Goal: Transaction & Acquisition: Purchase product/service

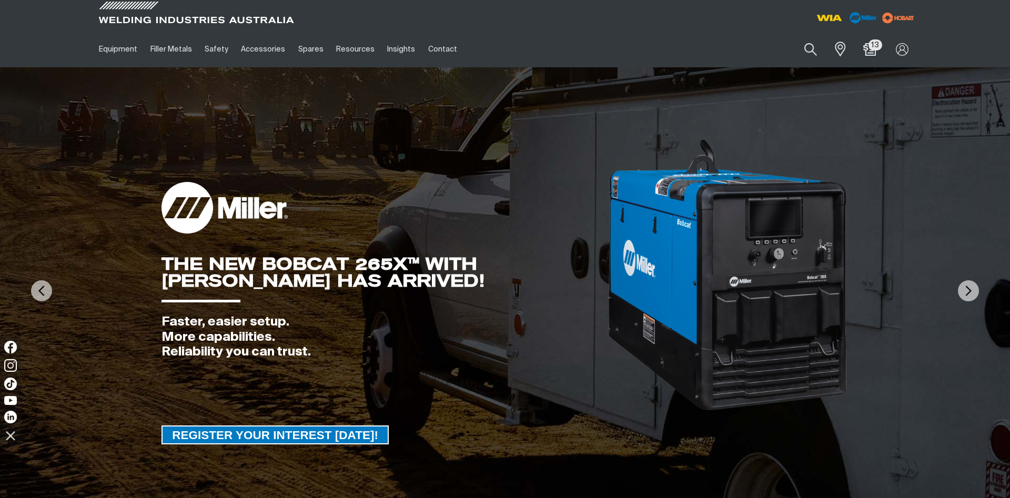
drag, startPoint x: 812, startPoint y: 49, endPoint x: 786, endPoint y: 54, distance: 25.6
click at [811, 49] on button "Search products" at bounding box center [811, 49] width 36 height 25
click at [699, 52] on input "Search" at bounding box center [746, 49] width 162 height 24
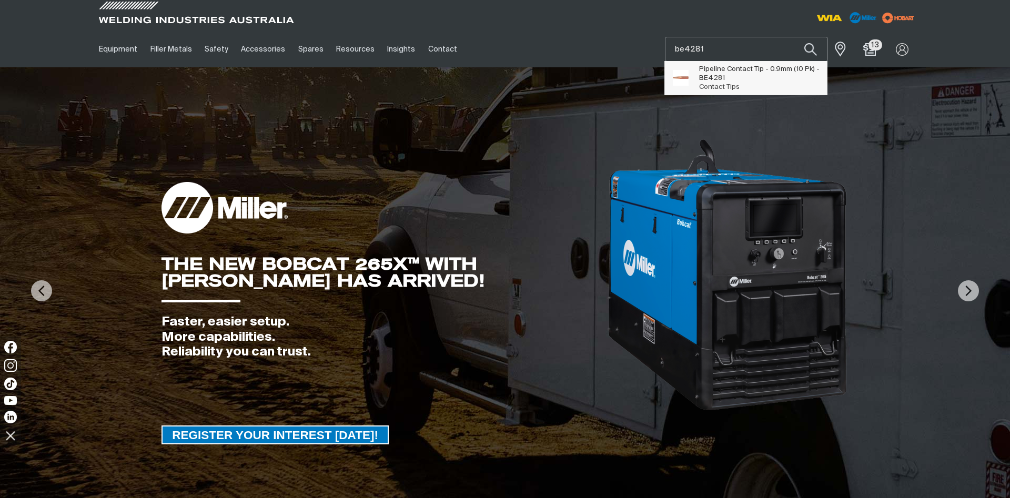
type input "be4281"
click at [743, 78] on span "Pipeline Contact Tip - 0.9mm (10 Pk) - BE4281" at bounding box center [759, 74] width 120 height 18
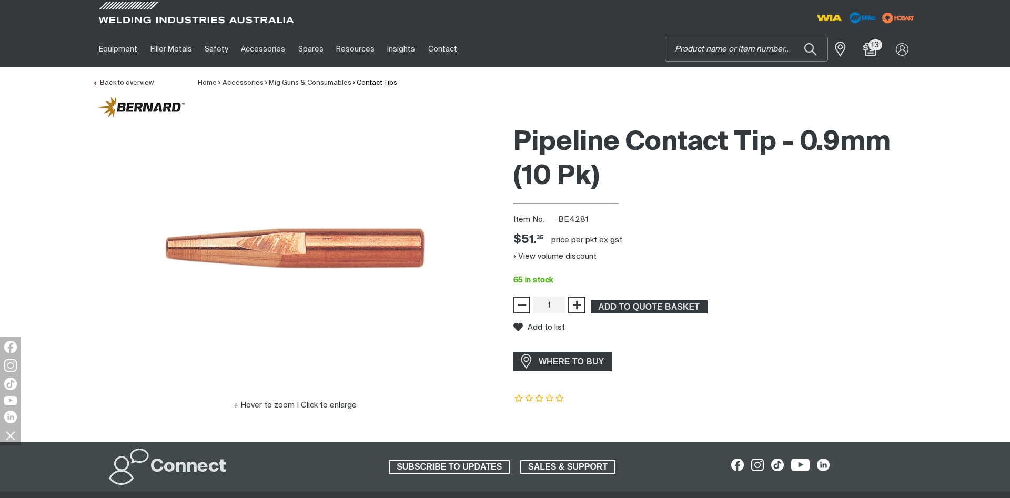
click at [745, 48] on input "Search" at bounding box center [746, 49] width 162 height 24
click at [752, 220] on div "Item No. BE4281" at bounding box center [715, 220] width 404 height 12
click at [736, 49] on input "be4281" at bounding box center [746, 49] width 162 height 24
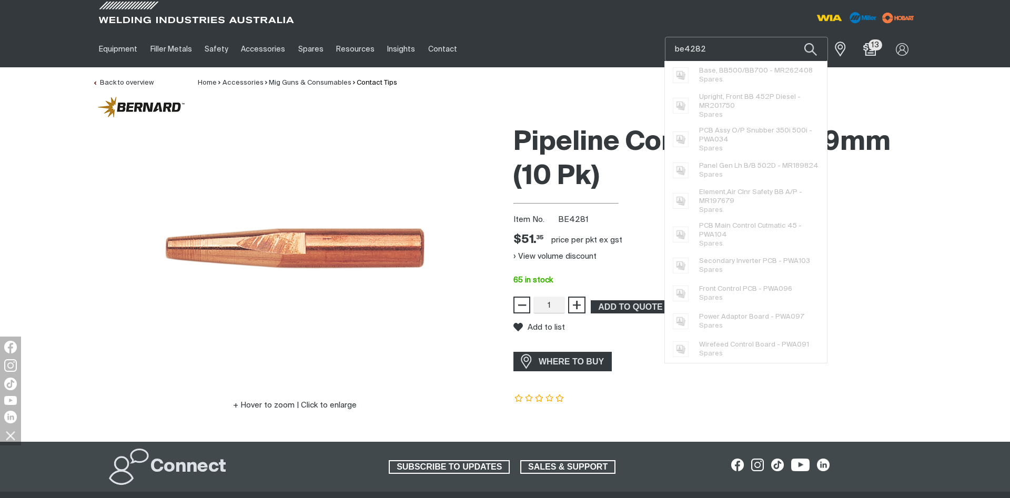
type input "be4282"
click at [793, 37] on button "Search products" at bounding box center [811, 49] width 36 height 25
